Goal: Task Accomplishment & Management: Manage account settings

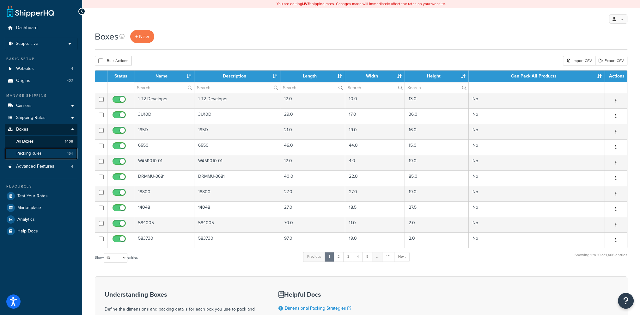
click at [33, 154] on span "Packing Rules" at bounding box center [28, 153] width 25 height 5
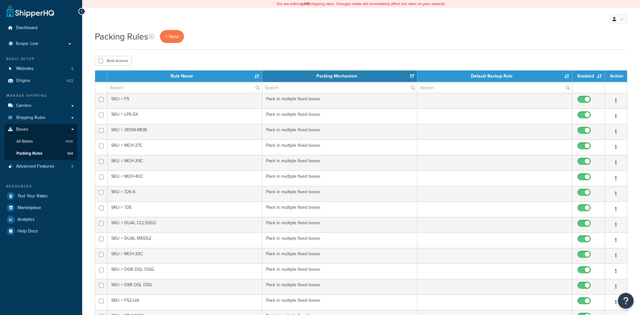
select select "15"
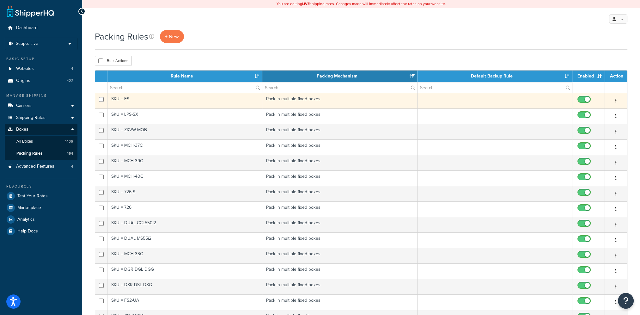
click at [618, 100] on button "button" at bounding box center [616, 101] width 9 height 10
click at [590, 127] on link "Duplicate" at bounding box center [591, 126] width 50 height 13
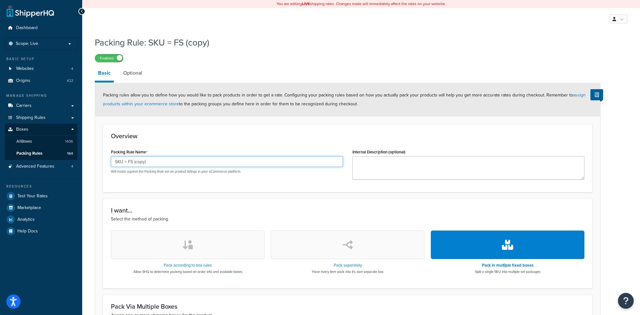
drag, startPoint x: 155, startPoint y: 160, endPoint x: 128, endPoint y: 167, distance: 27.5
click at [128, 167] on div "SKU = FS (copy) Will match against the Packing Rule set on product listings in …" at bounding box center [227, 165] width 232 height 18
paste input "H410"
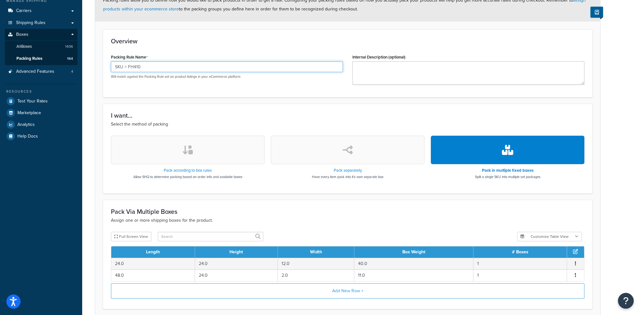
scroll to position [127, 0]
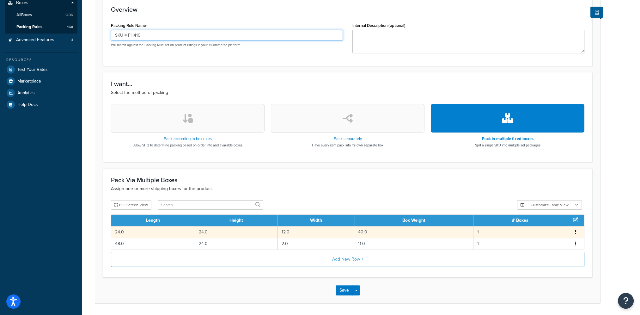
type input "SKU = FH410"
click at [575, 232] on button "button" at bounding box center [575, 232] width 5 height 7
click at [535, 224] on div "Edit" at bounding box center [543, 225] width 45 height 13
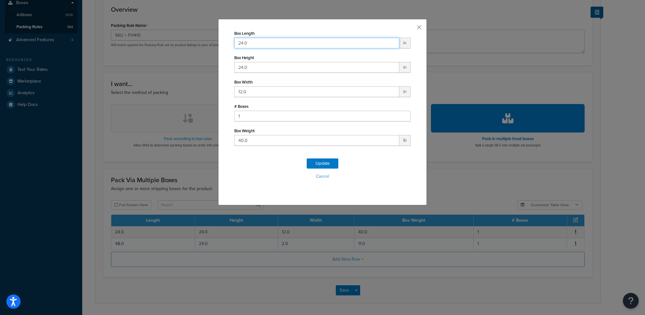
drag, startPoint x: 248, startPoint y: 40, endPoint x: 139, endPoint y: 36, distance: 109.2
click at [138, 36] on div "Box Length 24.0 in Box Height 24.0 in Box Width 12.0 in # Boxes 1 Box Weight 40…" at bounding box center [322, 157] width 645 height 315
type input "26"
type input "20"
type input "10"
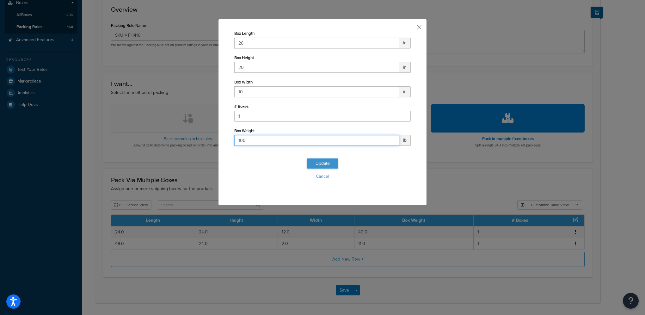
type input "100"
click at [318, 164] on button "Update" at bounding box center [323, 163] width 32 height 10
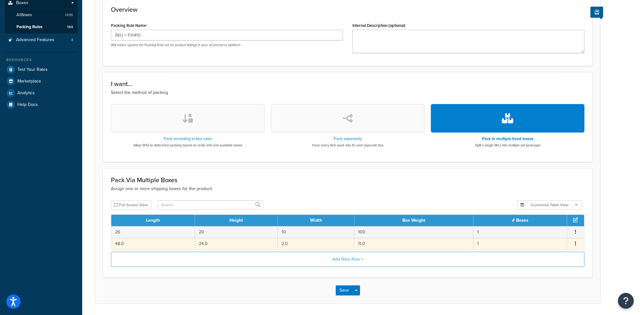
click at [576, 241] on icon "button" at bounding box center [575, 243] width 1 height 4
click at [533, 237] on div "Edit" at bounding box center [543, 236] width 45 height 13
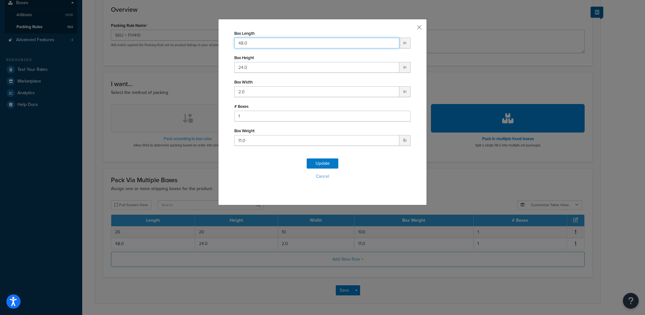
drag, startPoint x: 250, startPoint y: 41, endPoint x: 207, endPoint y: 46, distance: 43.3
click at [207, 46] on div "Box Length 48.0 in Box Height 24.0 in Box Width 2.0 in # Boxes 1 Box Weight 11.…" at bounding box center [322, 157] width 645 height 315
type input "24"
type input "11"
type input "8"
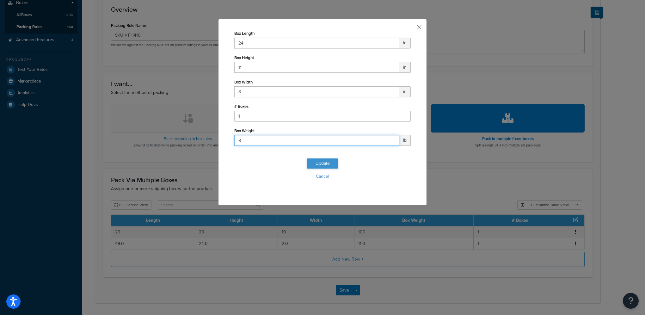
type input "8"
click at [329, 163] on button "Update" at bounding box center [323, 163] width 32 height 10
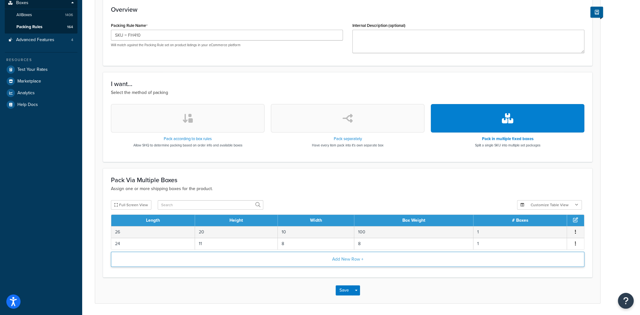
click at [353, 258] on button "Add New Row +" at bounding box center [348, 259] width 474 height 15
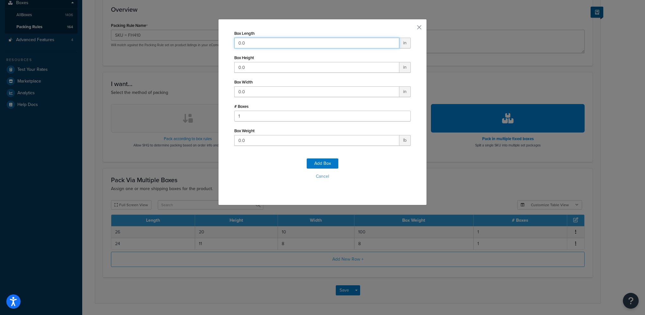
drag, startPoint x: 248, startPoint y: 41, endPoint x: 204, endPoint y: 44, distance: 43.5
click at [204, 44] on div "Box Length 0.0 in Box Height 0.0 in Box Width 0.0 in # Boxes 1 Box Weight 0.0 l…" at bounding box center [322, 157] width 645 height 315
type input "75"
type input "8"
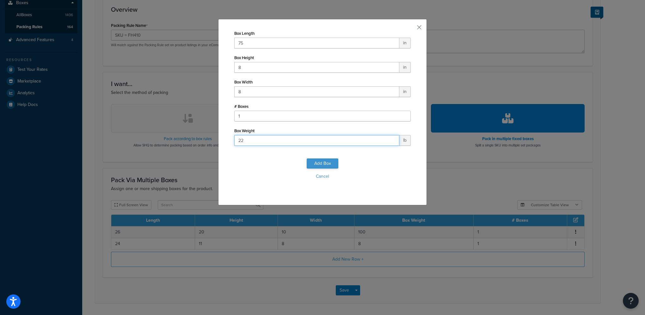
type input "22"
click at [326, 161] on button "Add Box" at bounding box center [323, 163] width 32 height 10
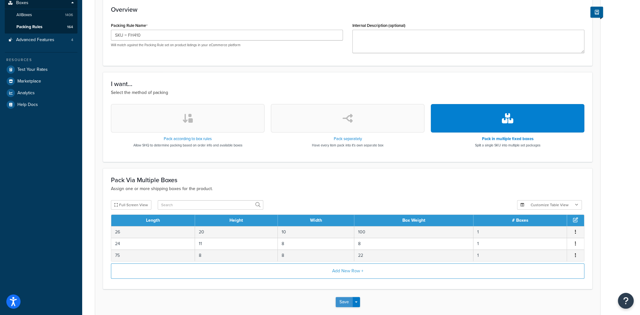
click at [344, 301] on button "Save" at bounding box center [344, 302] width 17 height 10
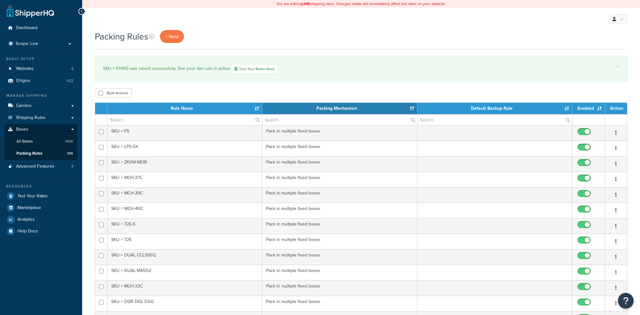
select select "15"
drag, startPoint x: 0, startPoint y: 0, endPoint x: 29, endPoint y: 81, distance: 86.1
click at [29, 81] on span "Origins" at bounding box center [23, 80] width 14 height 5
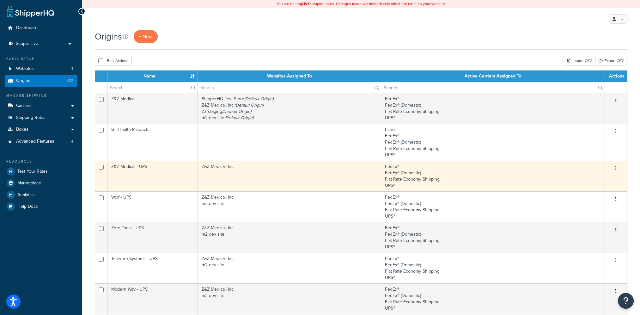
click at [615, 168] on button "button" at bounding box center [616, 169] width 9 height 10
click at [594, 193] on link "Duplicate" at bounding box center [596, 193] width 50 height 13
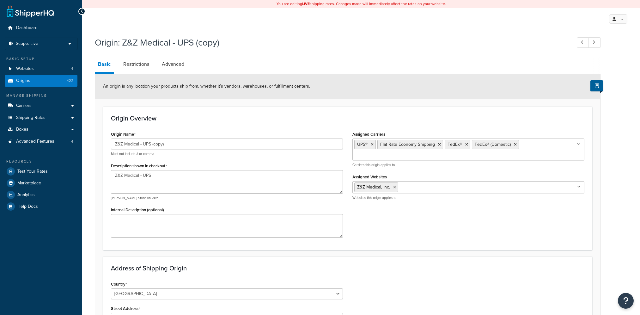
select select "15"
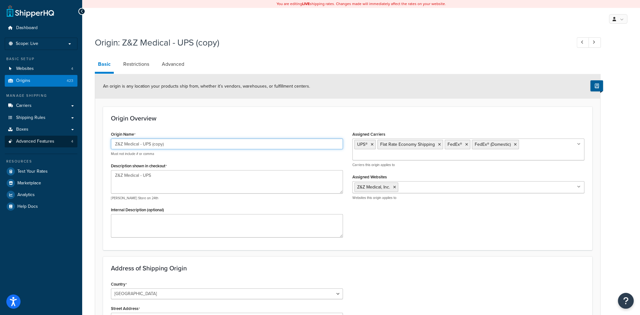
drag, startPoint x: 140, startPoint y: 144, endPoint x: 56, endPoint y: 138, distance: 83.7
click at [56, 138] on div "Dashboard Scope: Live Basic Setup Websites 4 Origins 423 Manage Shipping Carrie…" at bounding box center [320, 253] width 640 height 506
drag, startPoint x: 174, startPoint y: 143, endPoint x: 149, endPoint y: 152, distance: 26.5
click at [149, 152] on div "Huestis Medical- UPS (copy) Must not include # or comma" at bounding box center [227, 148] width 232 height 18
drag, startPoint x: 169, startPoint y: 143, endPoint x: 62, endPoint y: 136, distance: 107.1
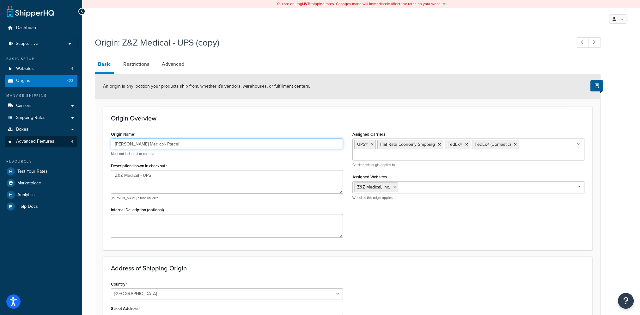
click at [62, 136] on div "Dashboard Scope: Live Basic Setup Websites 4 Origins 423 Manage Shipping Carrie…" at bounding box center [320, 253] width 640 height 506
click at [145, 143] on input "Huestis Medical- Parcel" at bounding box center [227, 144] width 232 height 11
drag, startPoint x: 165, startPoint y: 142, endPoint x: 36, endPoint y: 131, distance: 129.8
click at [36, 131] on div "Dashboard Scope: Live Basic Setup Websites 4 Origins 423 Manage Shipping Carrie…" at bounding box center [320, 253] width 640 height 506
type input "Huestis Medical - Parcel"
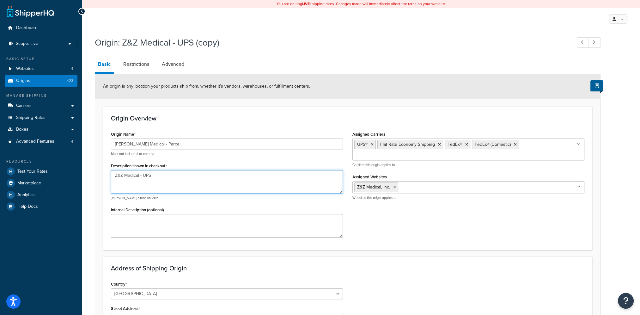
drag, startPoint x: 162, startPoint y: 178, endPoint x: 78, endPoint y: 176, distance: 83.5
click at [78, 176] on div "Dashboard Scope: Live Basic Setup Websites 4 Origins 423 Manage Shipping Carrie…" at bounding box center [320, 253] width 640 height 506
paste textarea "Huestis Medical - Parcel"
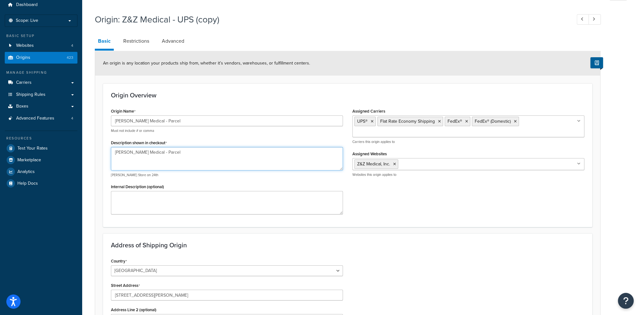
scroll to position [95, 0]
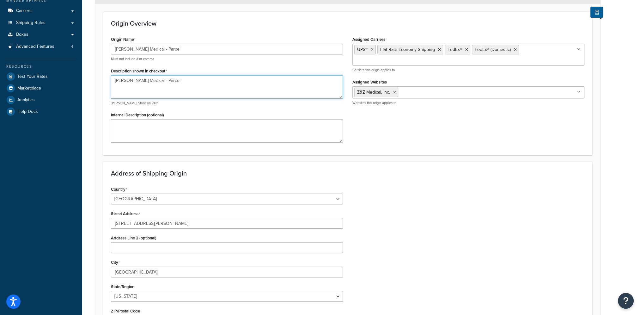
type textarea "Huestis Medical - Parcel"
drag, startPoint x: 155, startPoint y: 221, endPoint x: 38, endPoint y: 223, distance: 116.7
click at [38, 223] on div "Dashboard Scope: Live Basic Setup Websites 4 Origins 423 Manage Shipping Carrie…" at bounding box center [320, 158] width 640 height 506
type input "68 Buttonwood St"
type input "R"
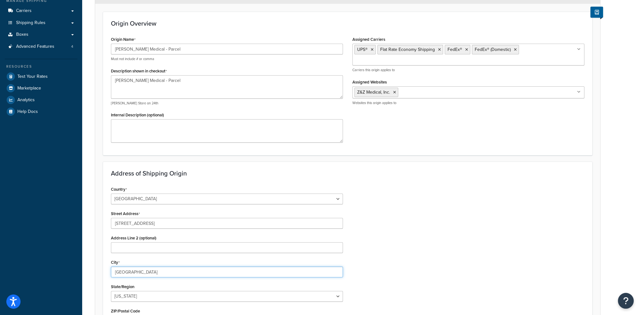
type input "Bristol"
select select "39"
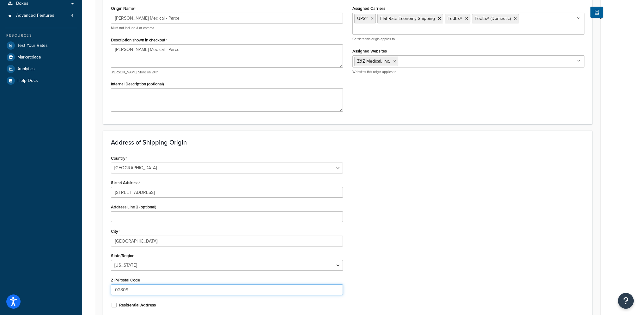
scroll to position [137, 0]
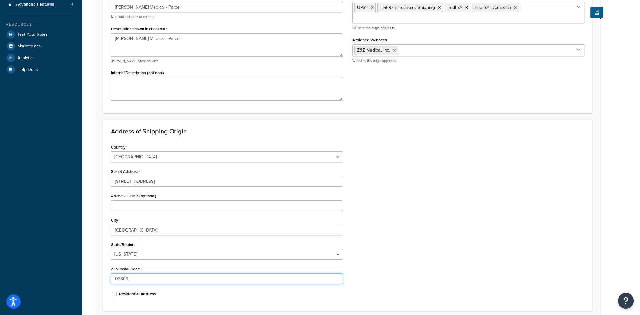
type input "02809"
click at [339, 252] on select "Alabama Alaska American Samoa Arizona Arkansas Armed Forces Americas Armed Forc…" at bounding box center [227, 254] width 232 height 11
click at [111, 249] on select "Alabama Alaska American Samoa Arizona Arkansas Armed Forces Americas Armed Forc…" at bounding box center [227, 254] width 232 height 11
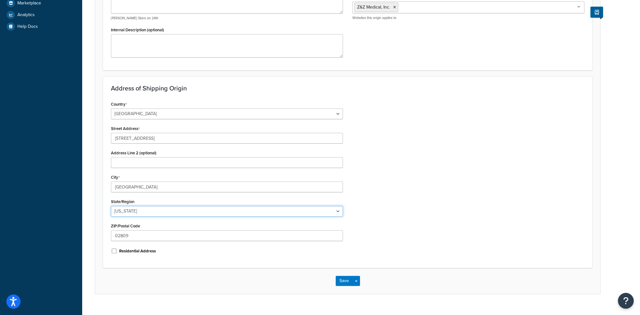
scroll to position [190, 0]
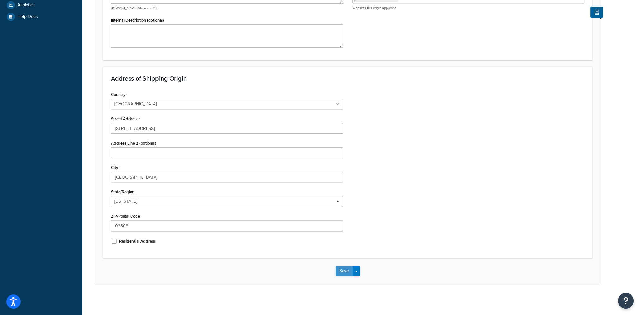
click at [340, 269] on button "Save" at bounding box center [344, 271] width 17 height 10
